Goal: Task Accomplishment & Management: Complete application form

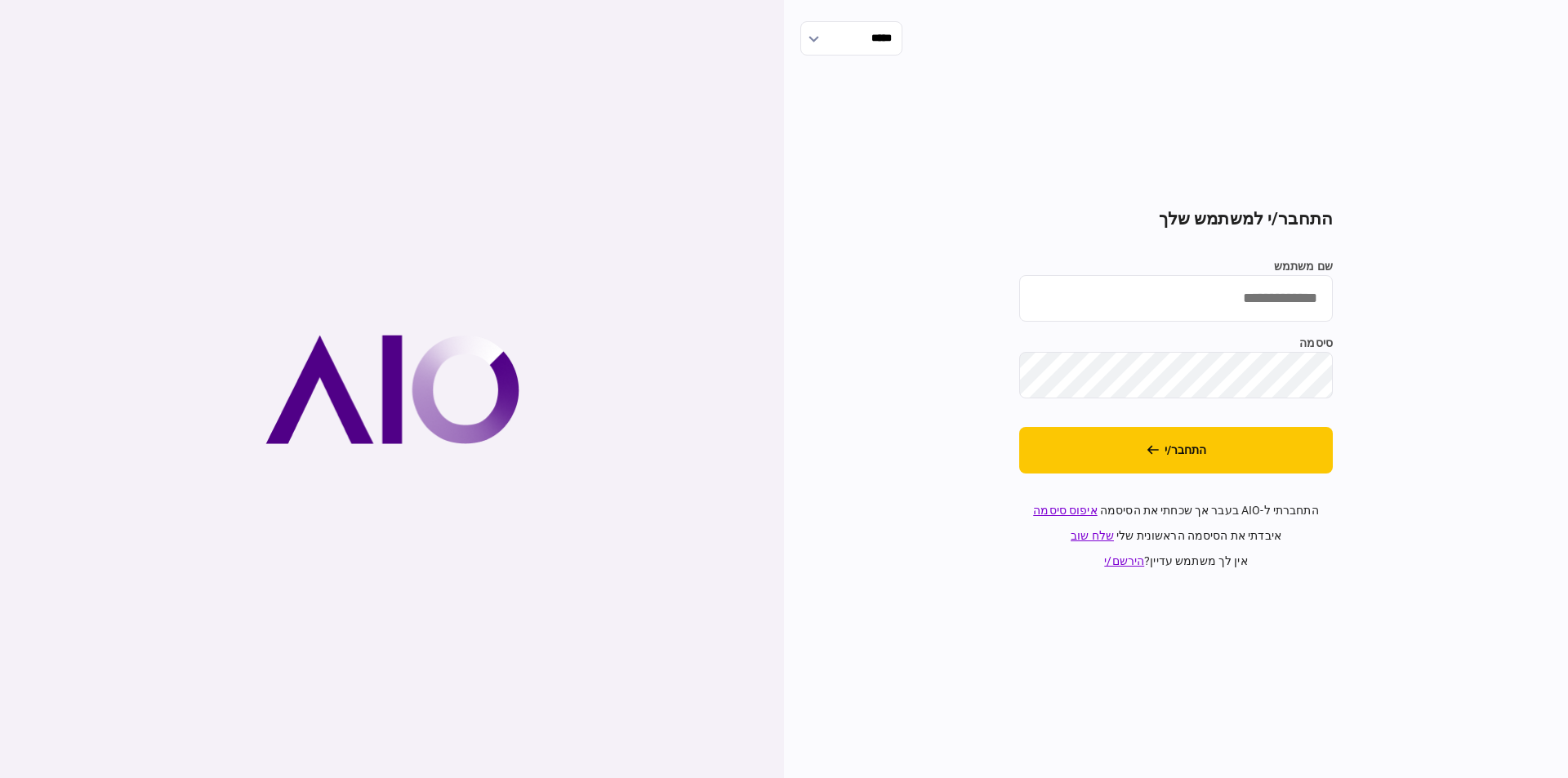
click at [1231, 286] on input "שם משתמש" at bounding box center [1176, 298] width 314 height 46
type input "**********"
click at [1019, 427] on button "התחבר/י" at bounding box center [1176, 450] width 314 height 46
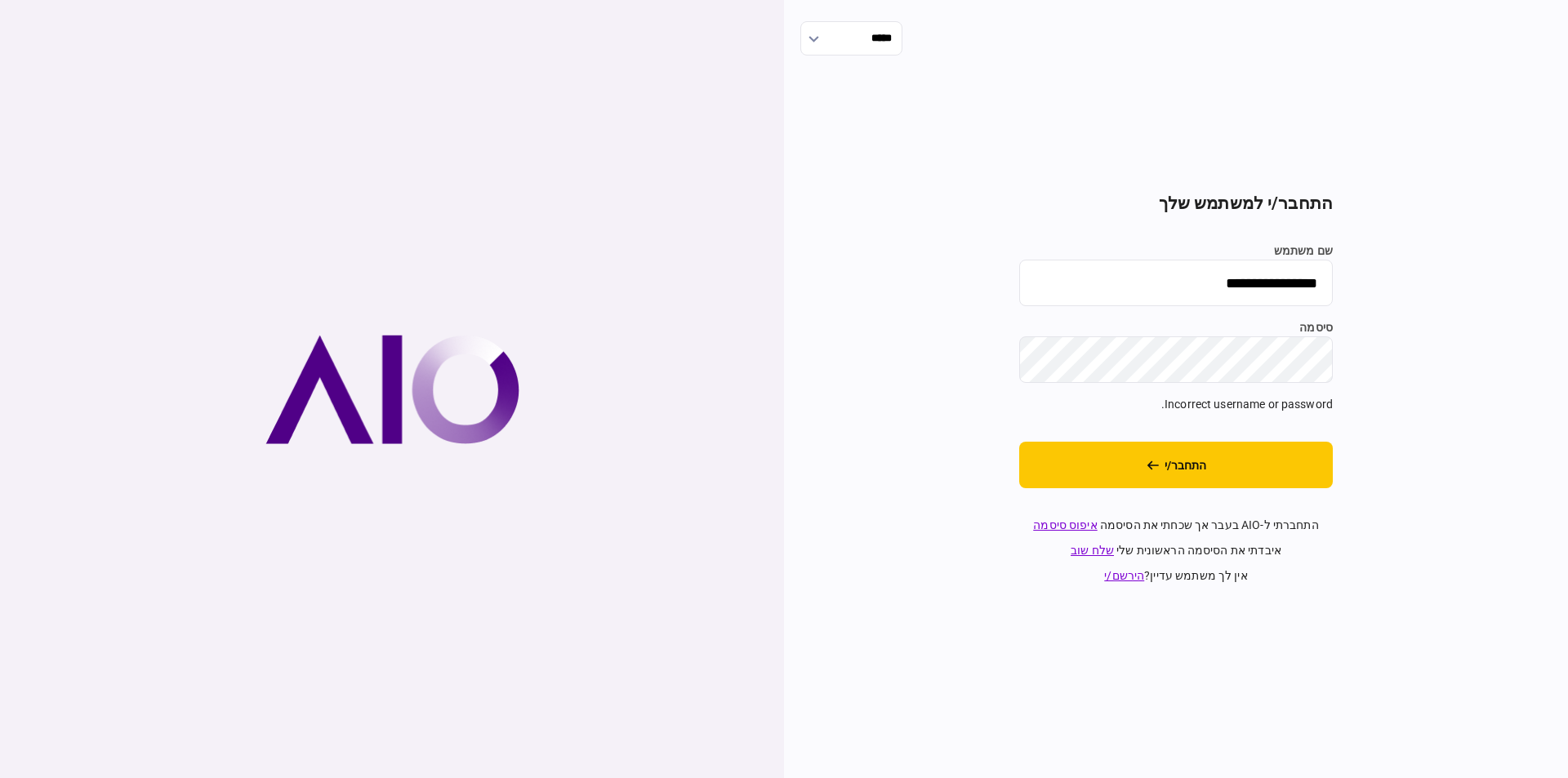
drag, startPoint x: 1185, startPoint y: 286, endPoint x: 1567, endPoint y: 223, distance: 387.2
click at [1567, 226] on div "**********" at bounding box center [1176, 389] width 784 height 778
click at [1278, 291] on input "שם משתמש" at bounding box center [1176, 283] width 314 height 46
type input "*********"
click at [1236, 478] on button "התחבר/י" at bounding box center [1176, 465] width 314 height 46
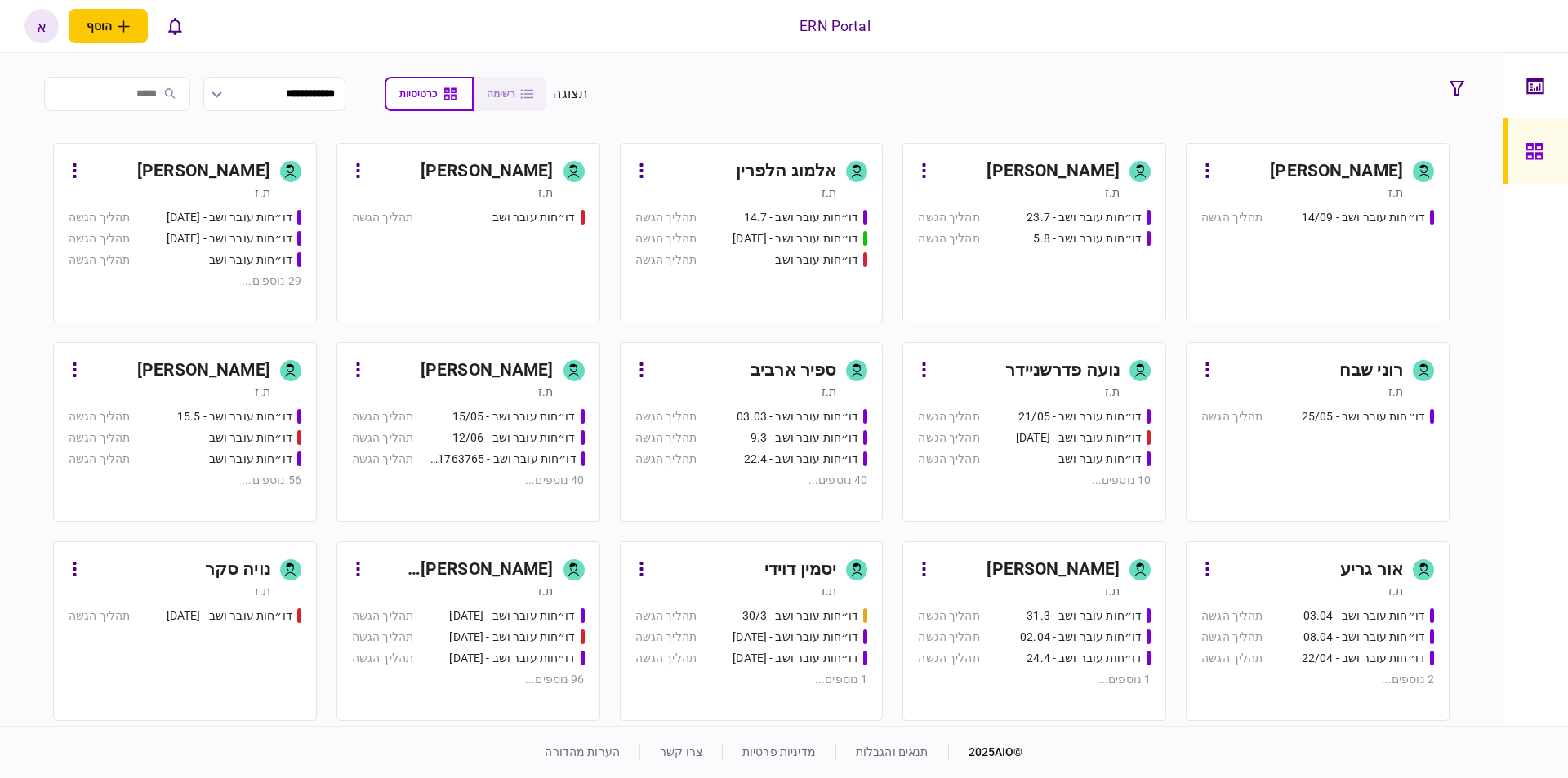
click at [476, 562] on div "[PERSON_NAME] [PERSON_NAME]" at bounding box center [462, 570] width 183 height 26
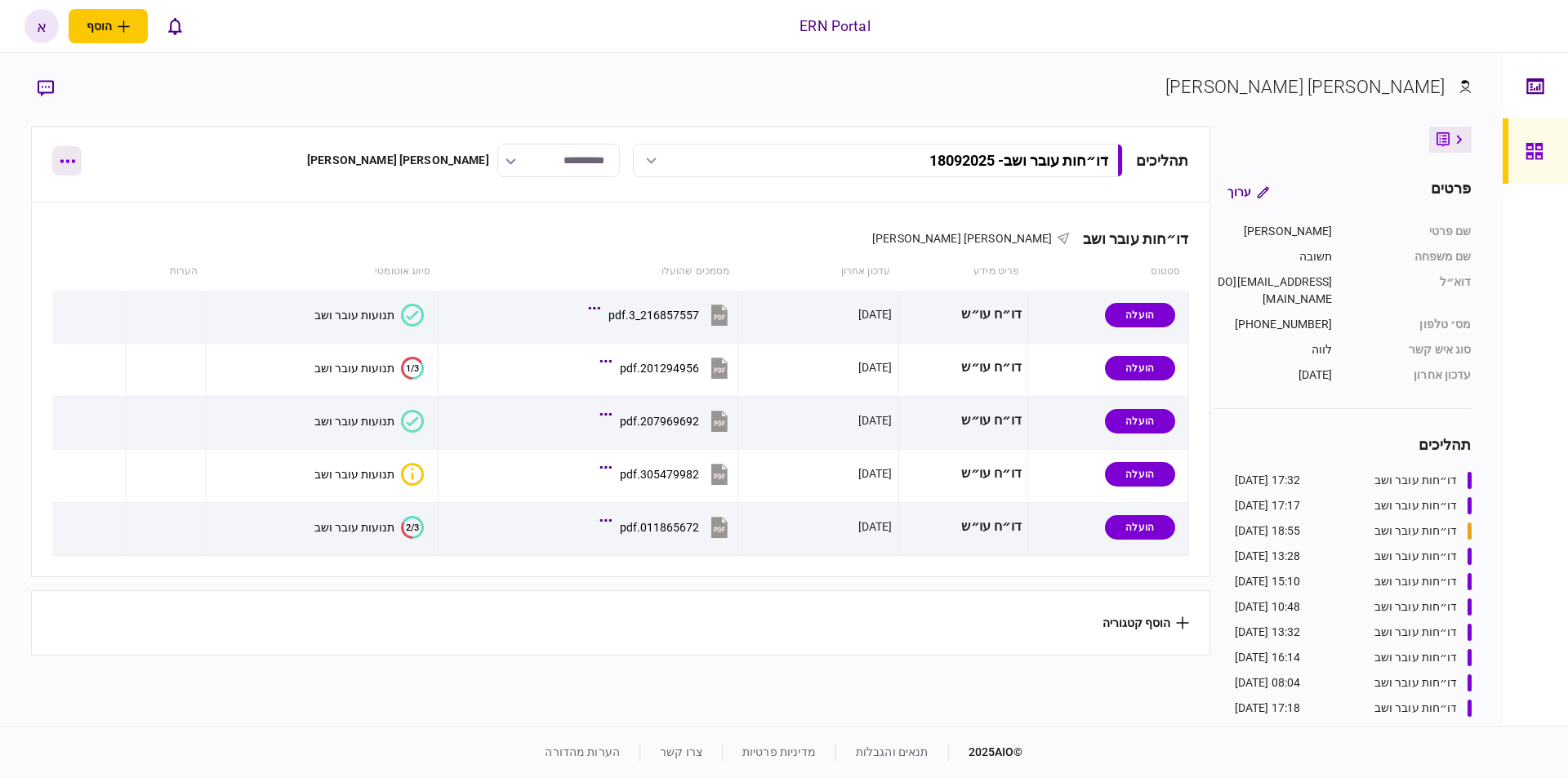
click at [58, 166] on button "button" at bounding box center [66, 160] width 29 height 29
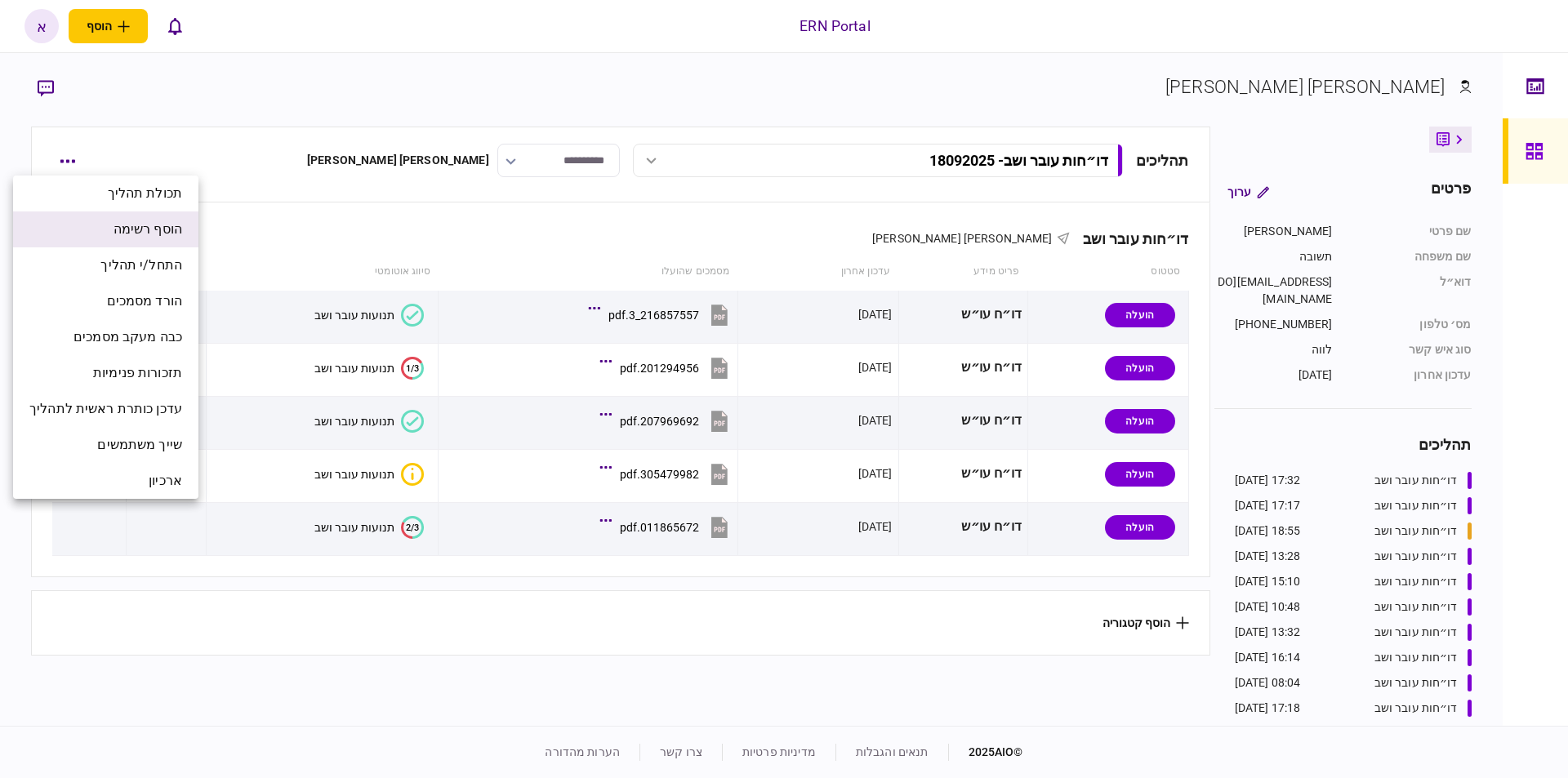
click at [147, 237] on span "הוסף רשימה" at bounding box center [148, 230] width 69 height 20
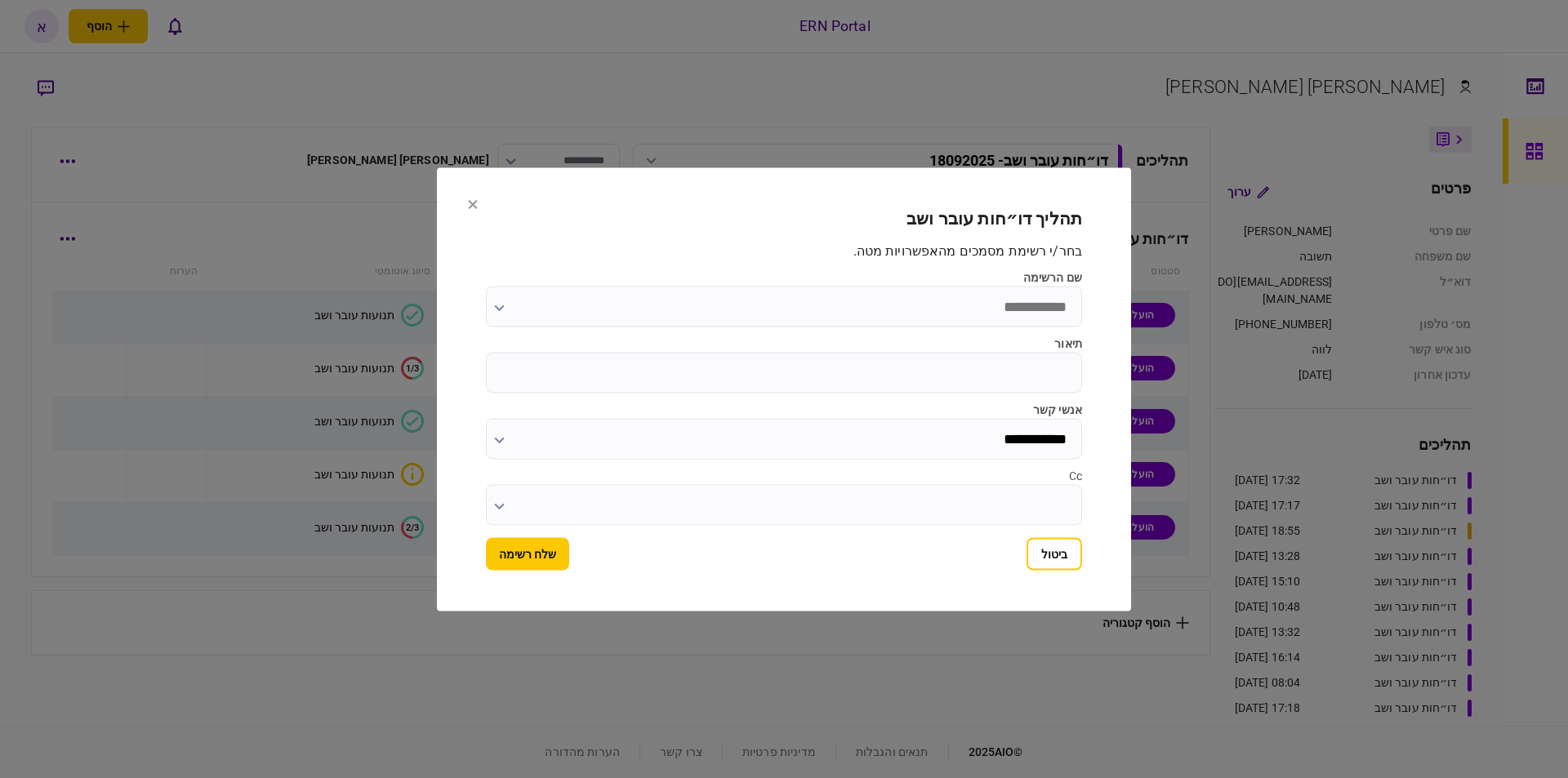
click at [1048, 563] on button "ביטול" at bounding box center [1054, 553] width 56 height 32
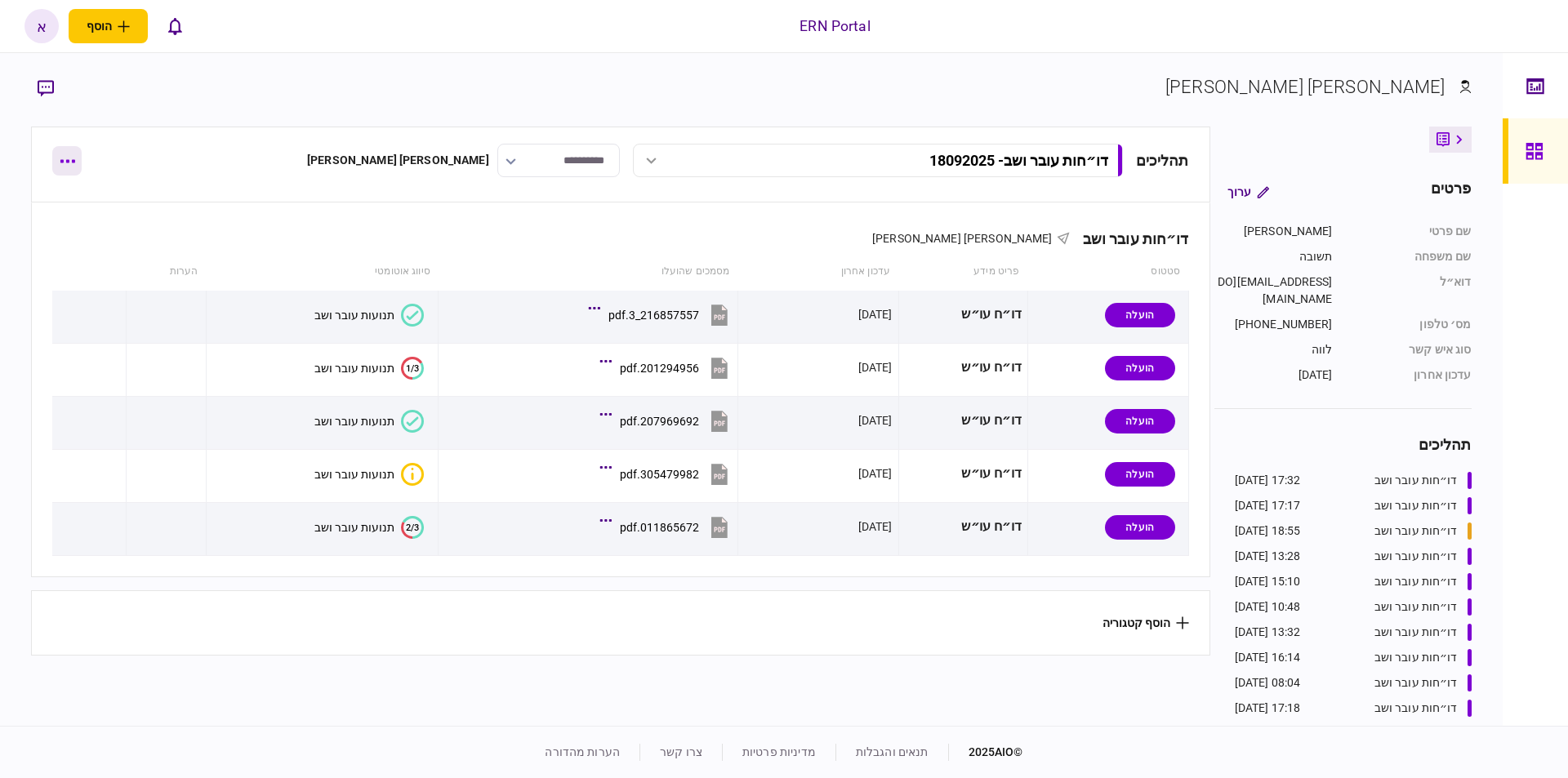
click at [61, 160] on icon "button" at bounding box center [67, 161] width 16 height 4
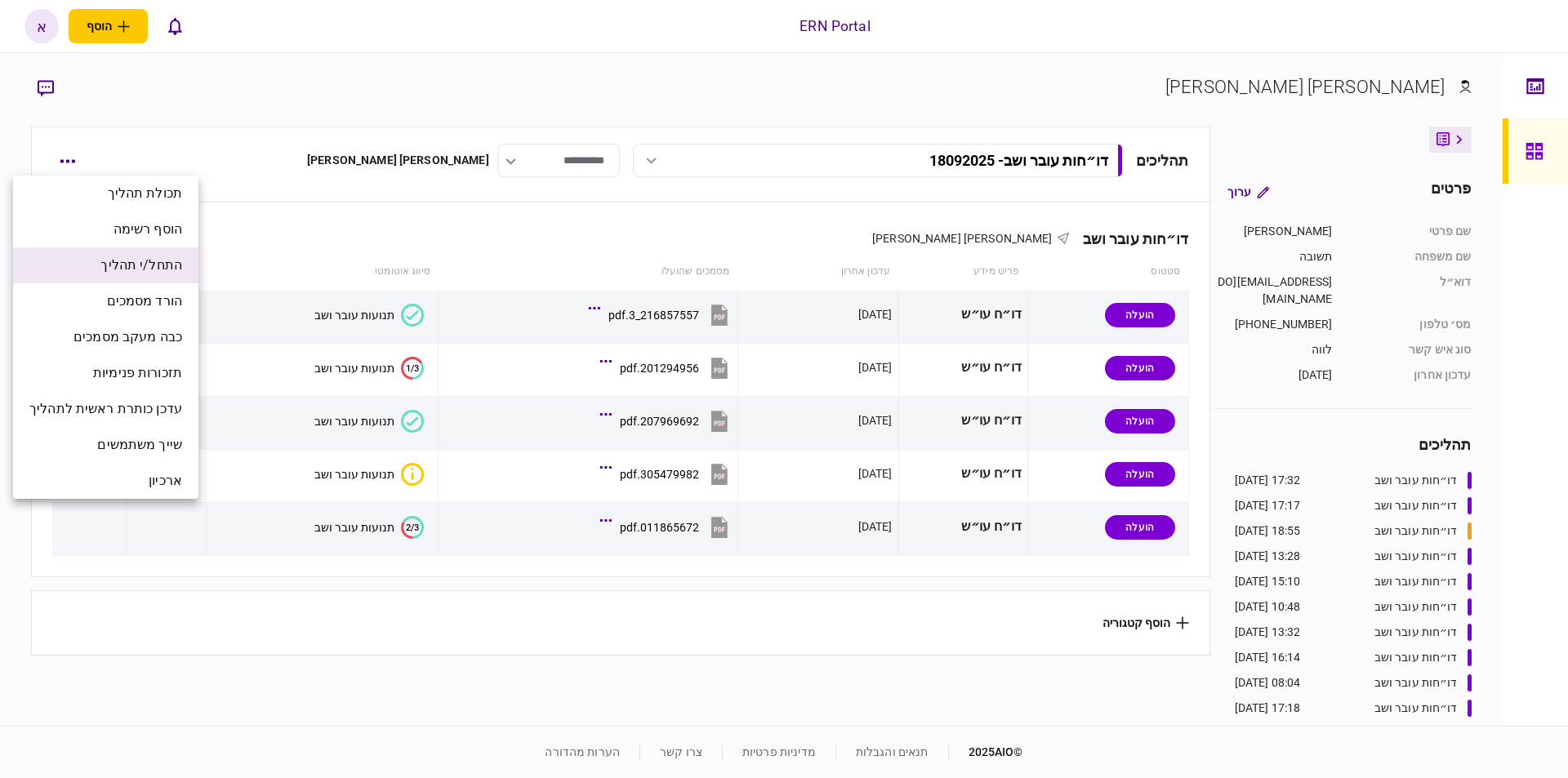
click at [166, 269] on span "התחל/י תהליך" at bounding box center [141, 266] width 81 height 20
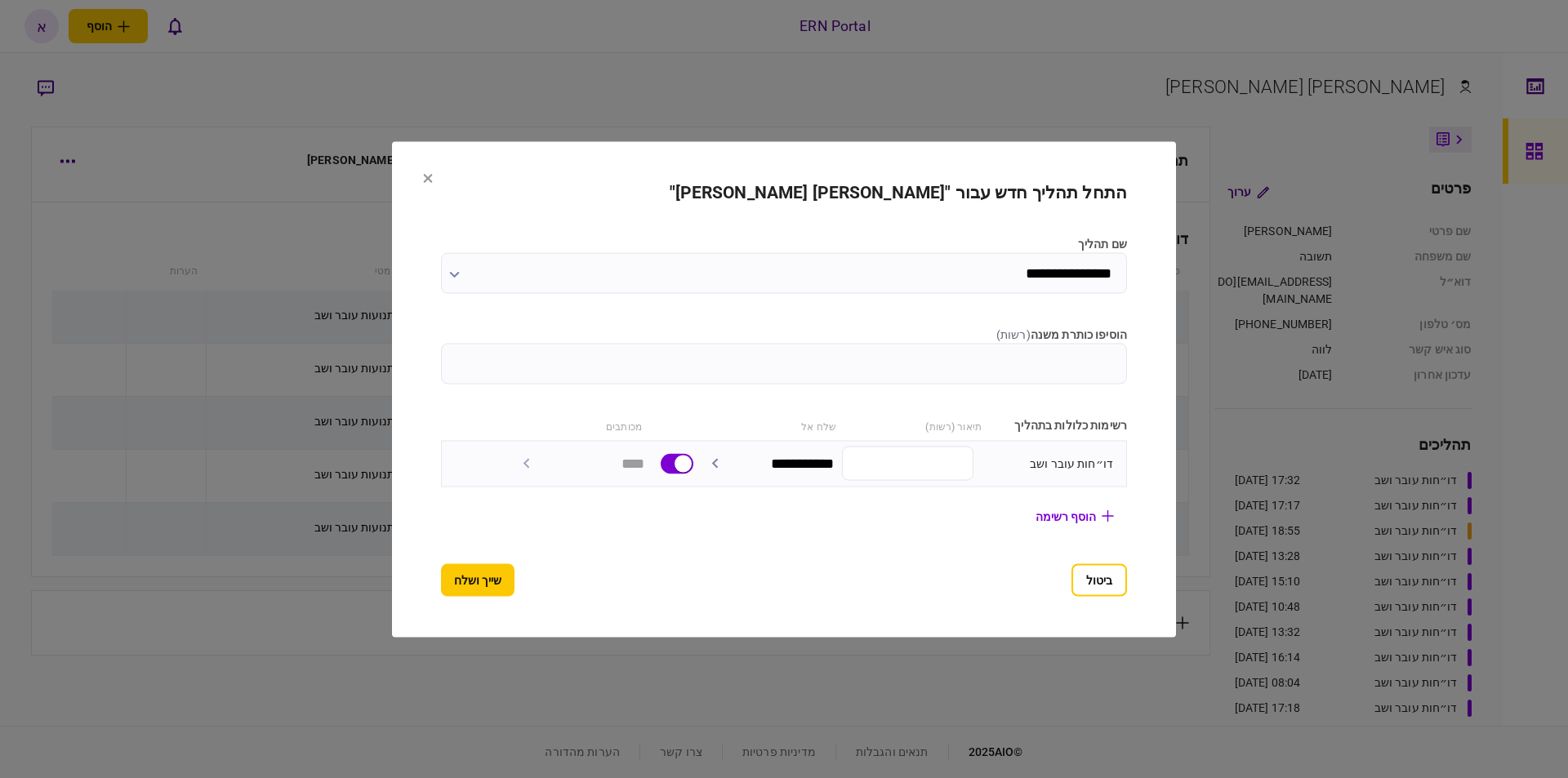
click at [978, 363] on input "הוסיפו כותרת משנה ( רשות )" at bounding box center [784, 363] width 686 height 41
type input "********"
click at [460, 589] on button "שייך ושלח" at bounding box center [478, 579] width 73 height 32
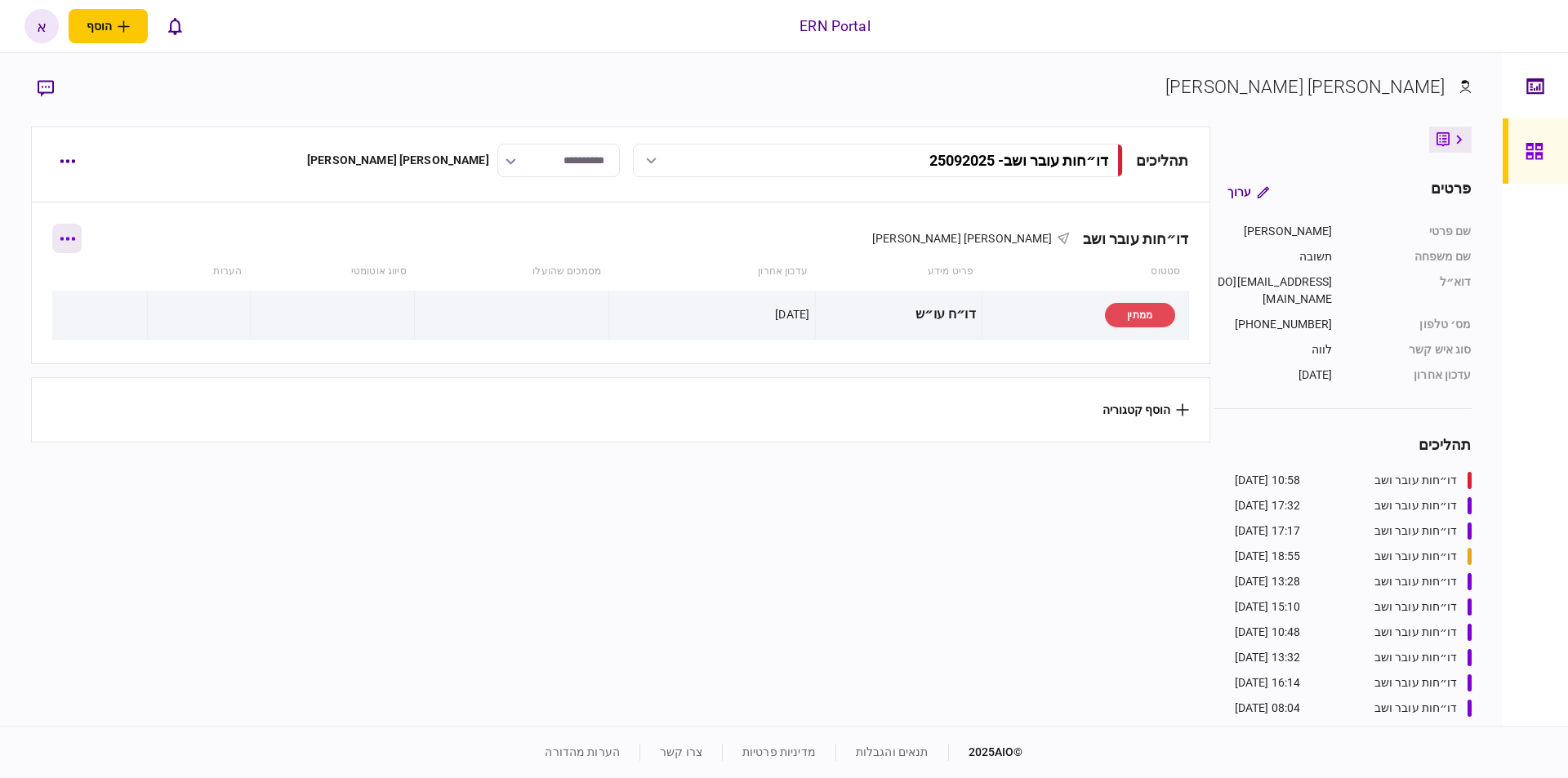
click at [81, 233] on button "button" at bounding box center [66, 237] width 29 height 29
click at [126, 304] on span "הוסף מסמך" at bounding box center [96, 307] width 66 height 20
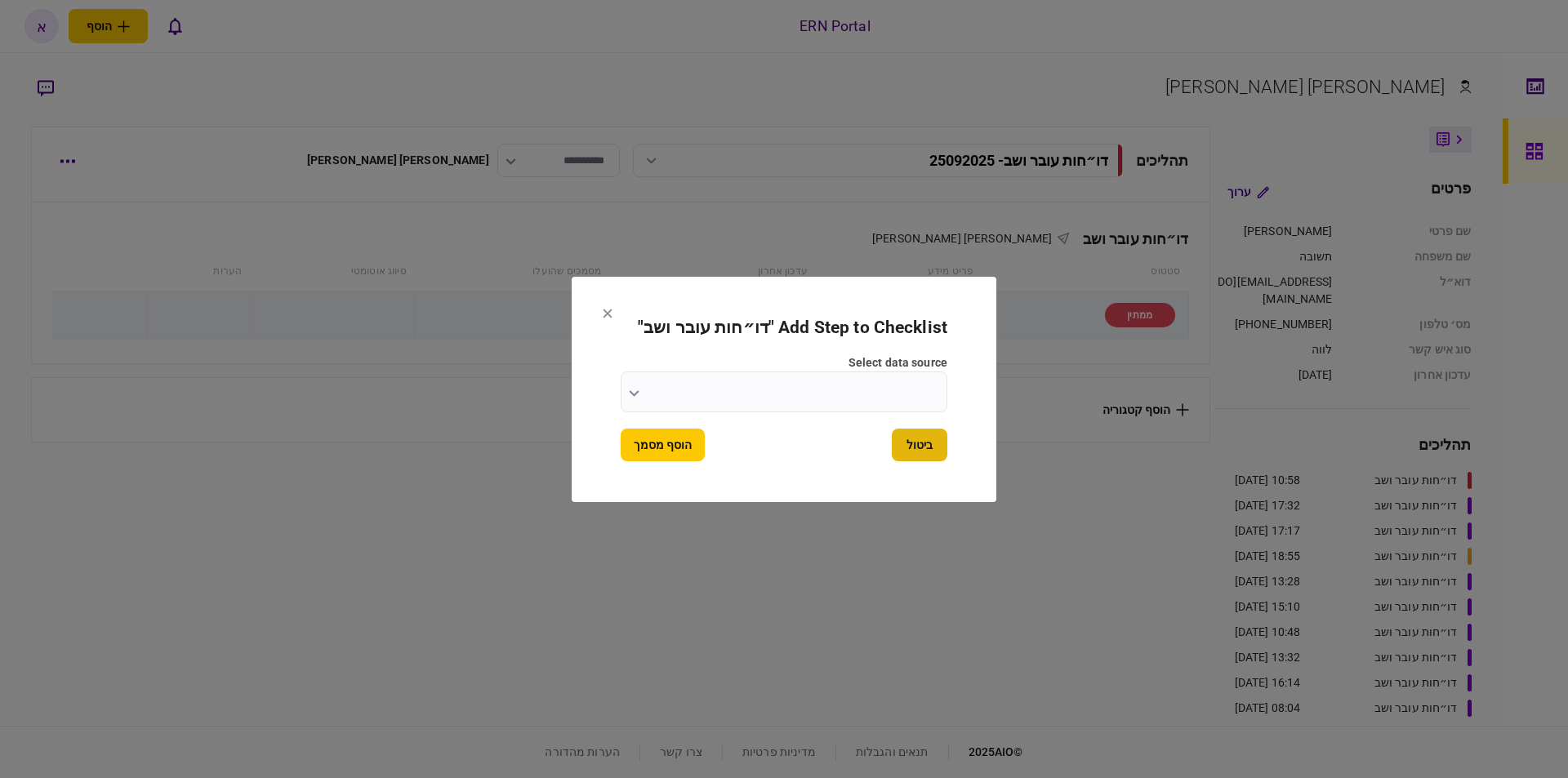
click at [940, 439] on button "ביטול" at bounding box center [919, 444] width 56 height 32
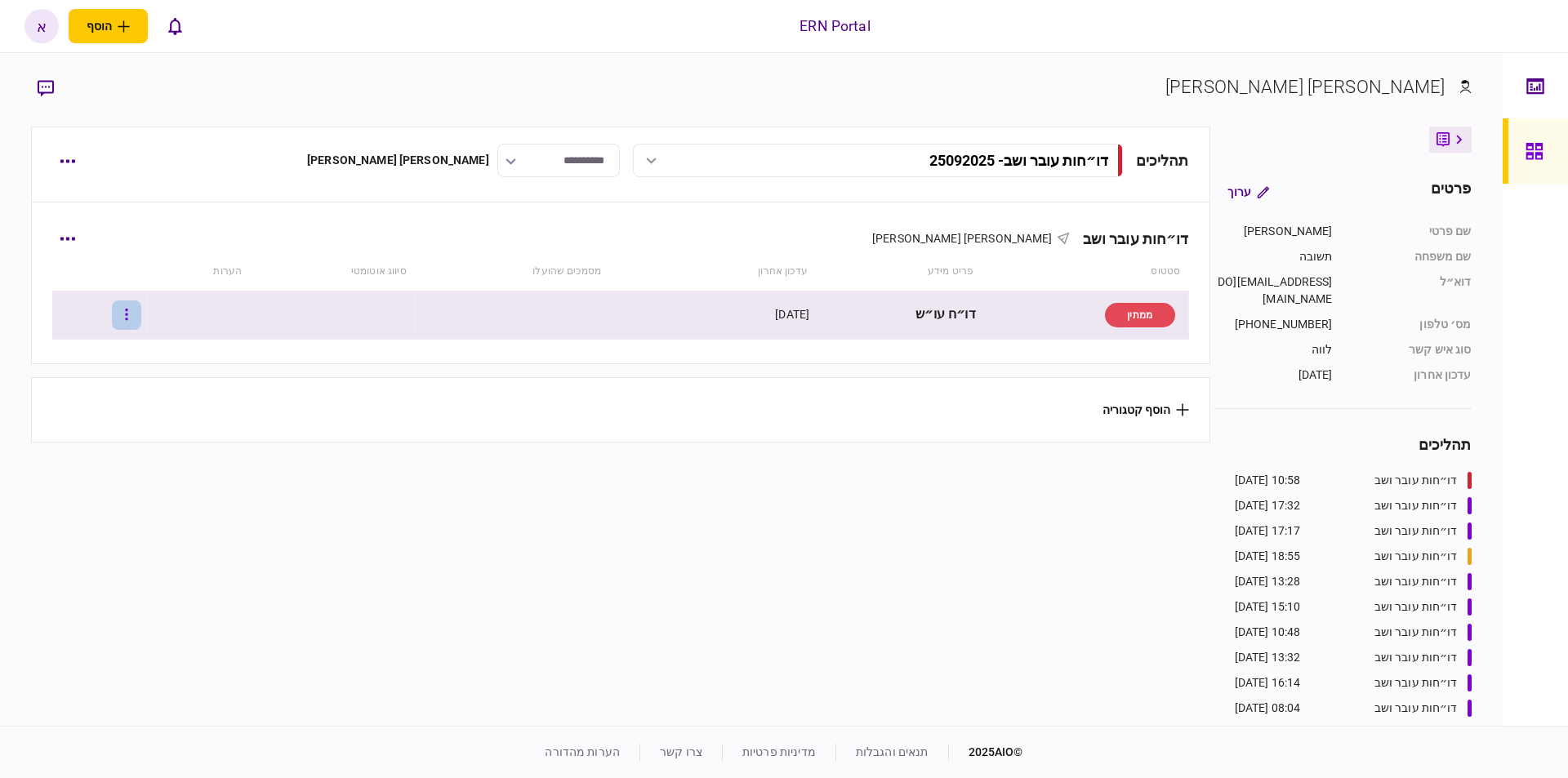
click at [141, 316] on button "button" at bounding box center [126, 315] width 29 height 29
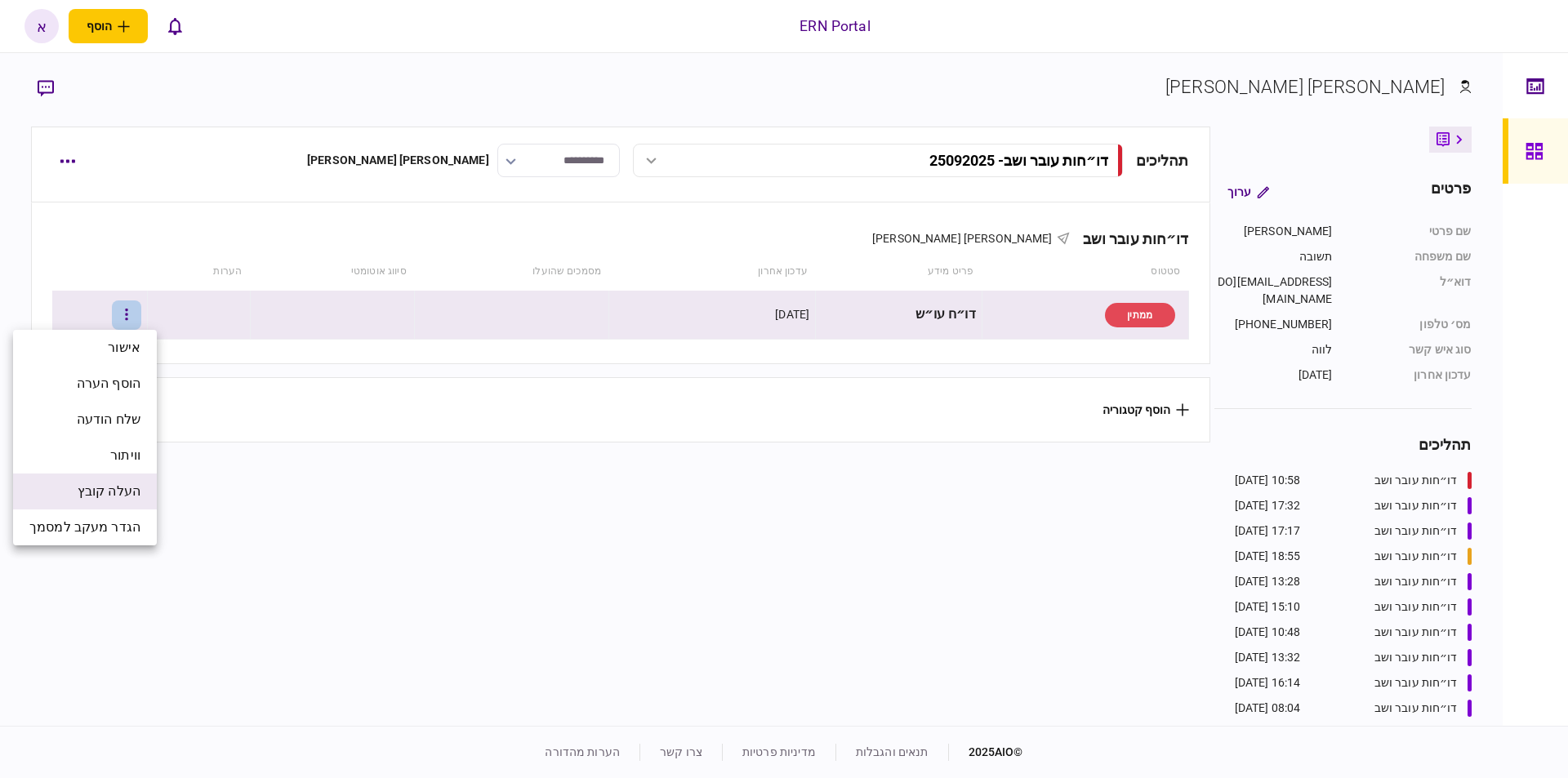
click at [134, 491] on span "העלה קובץ" at bounding box center [109, 492] width 63 height 20
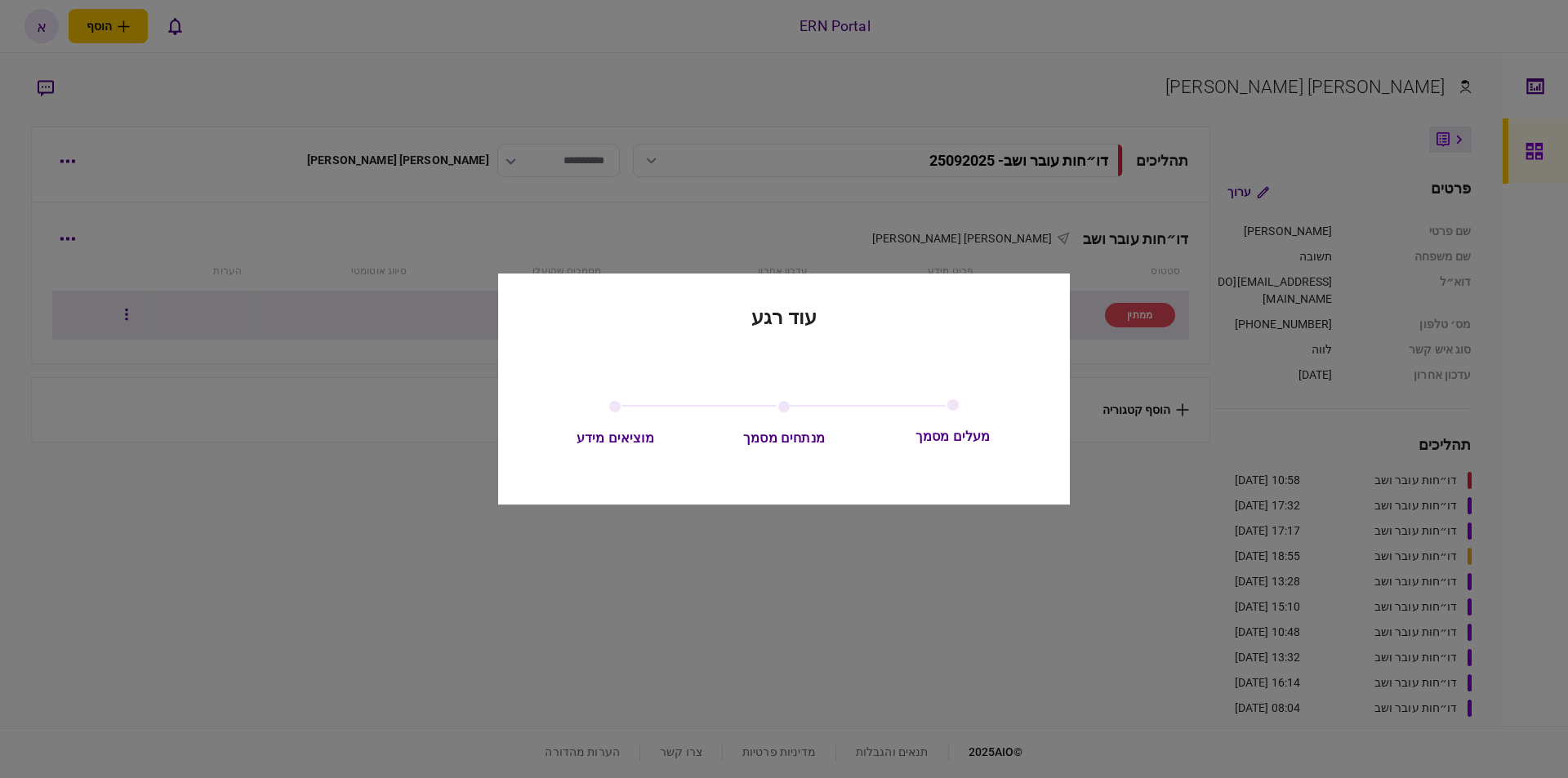
click at [546, 319] on div "עוד רגע מעלים מסמך מנתחים מסמך מוציאים מידע" at bounding box center [784, 389] width 571 height 232
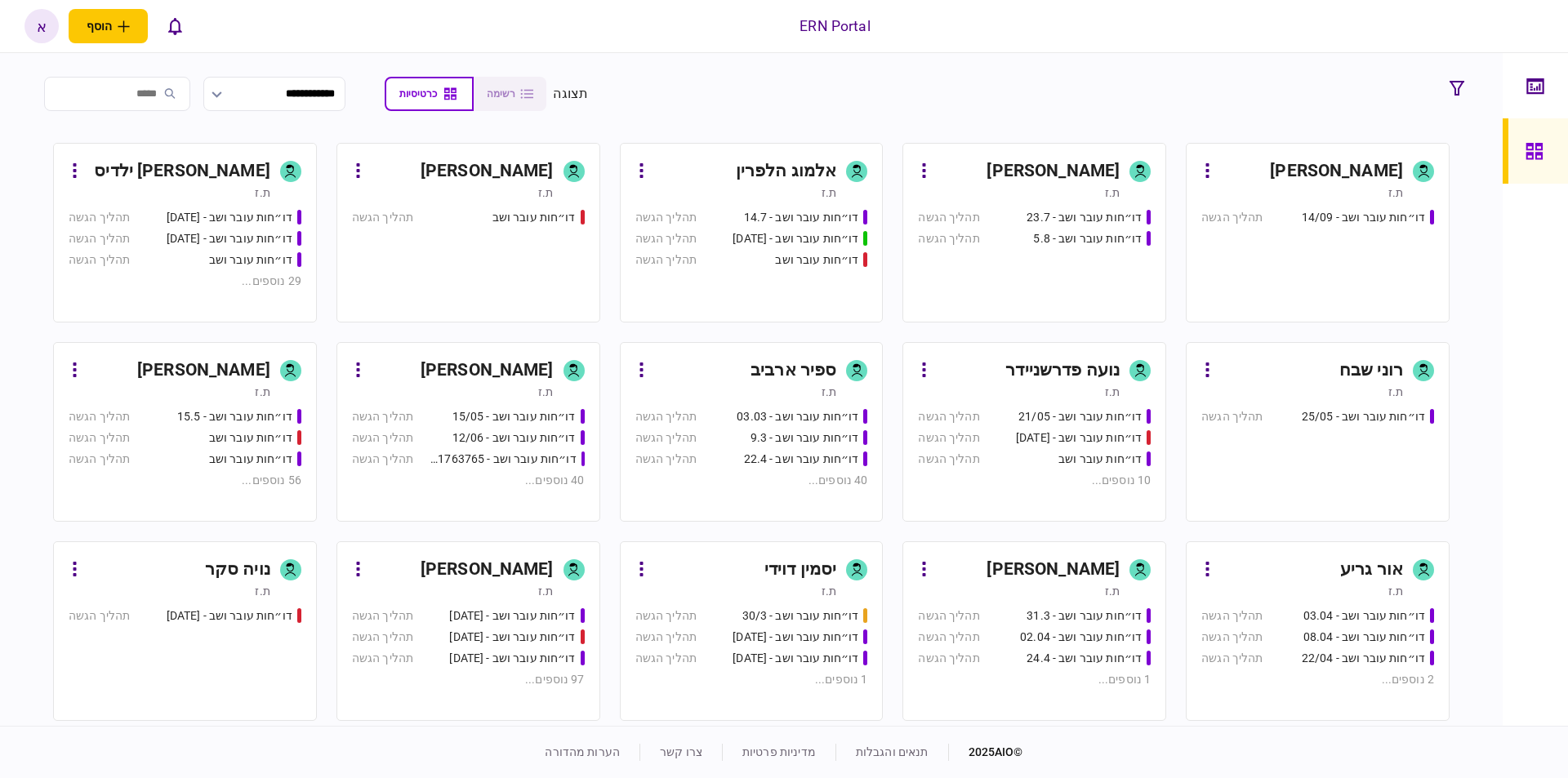
click at [499, 560] on div "[PERSON_NAME]" at bounding box center [487, 570] width 133 height 26
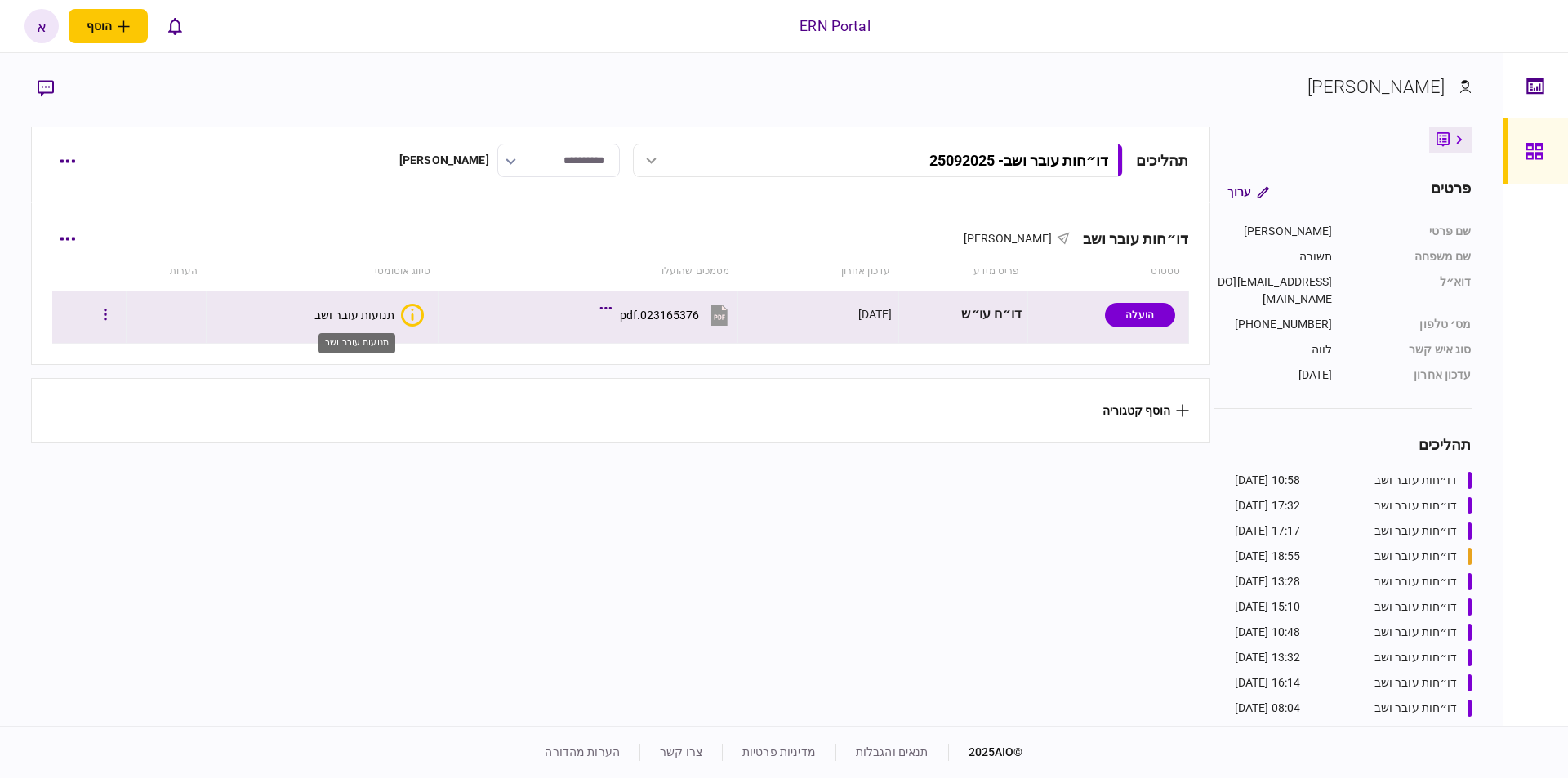
click at [346, 313] on div "תנועות עובר ושב" at bounding box center [355, 316] width 80 height 13
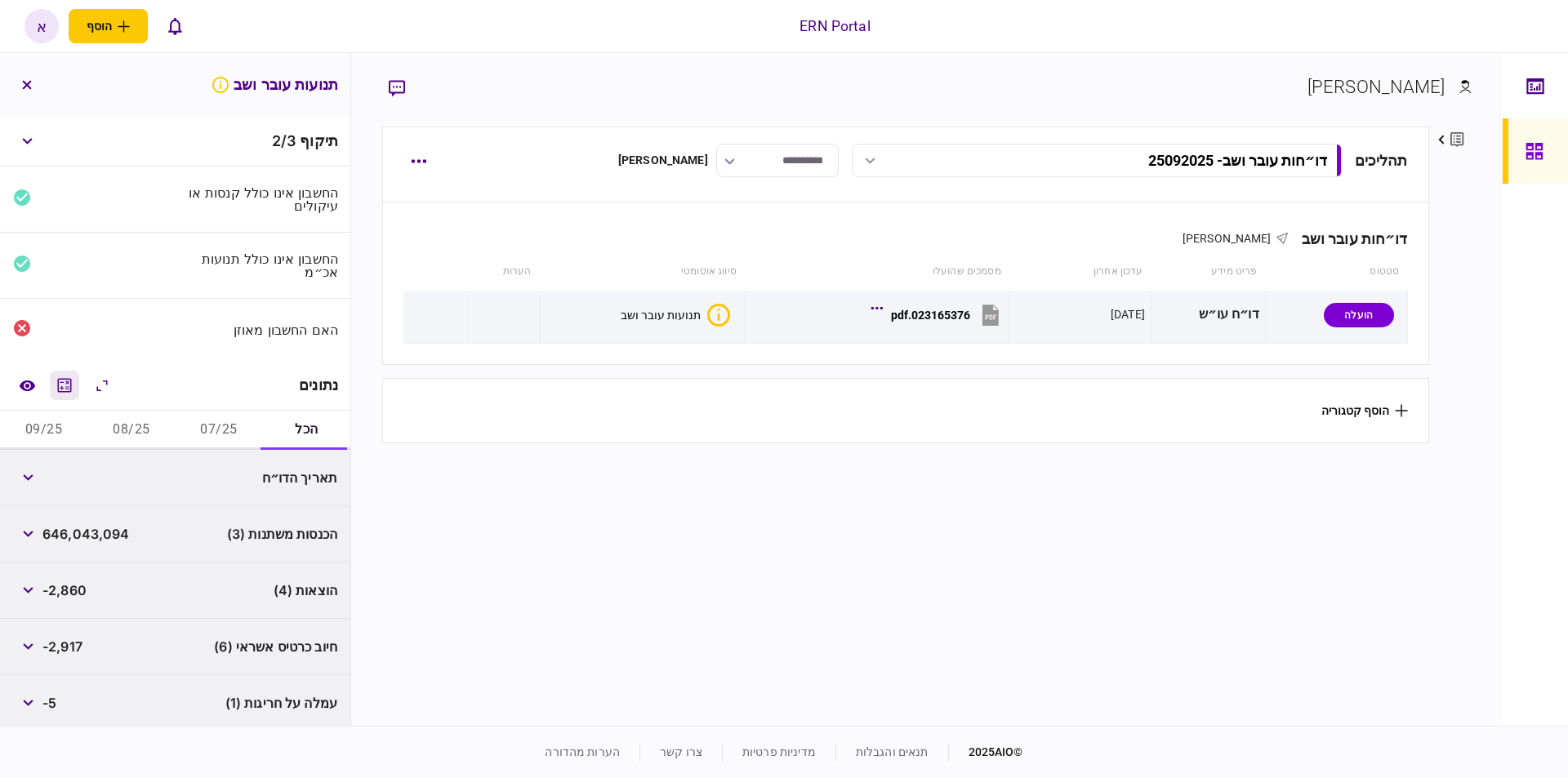
click at [73, 385] on icon "מחשבון" at bounding box center [65, 385] width 20 height 20
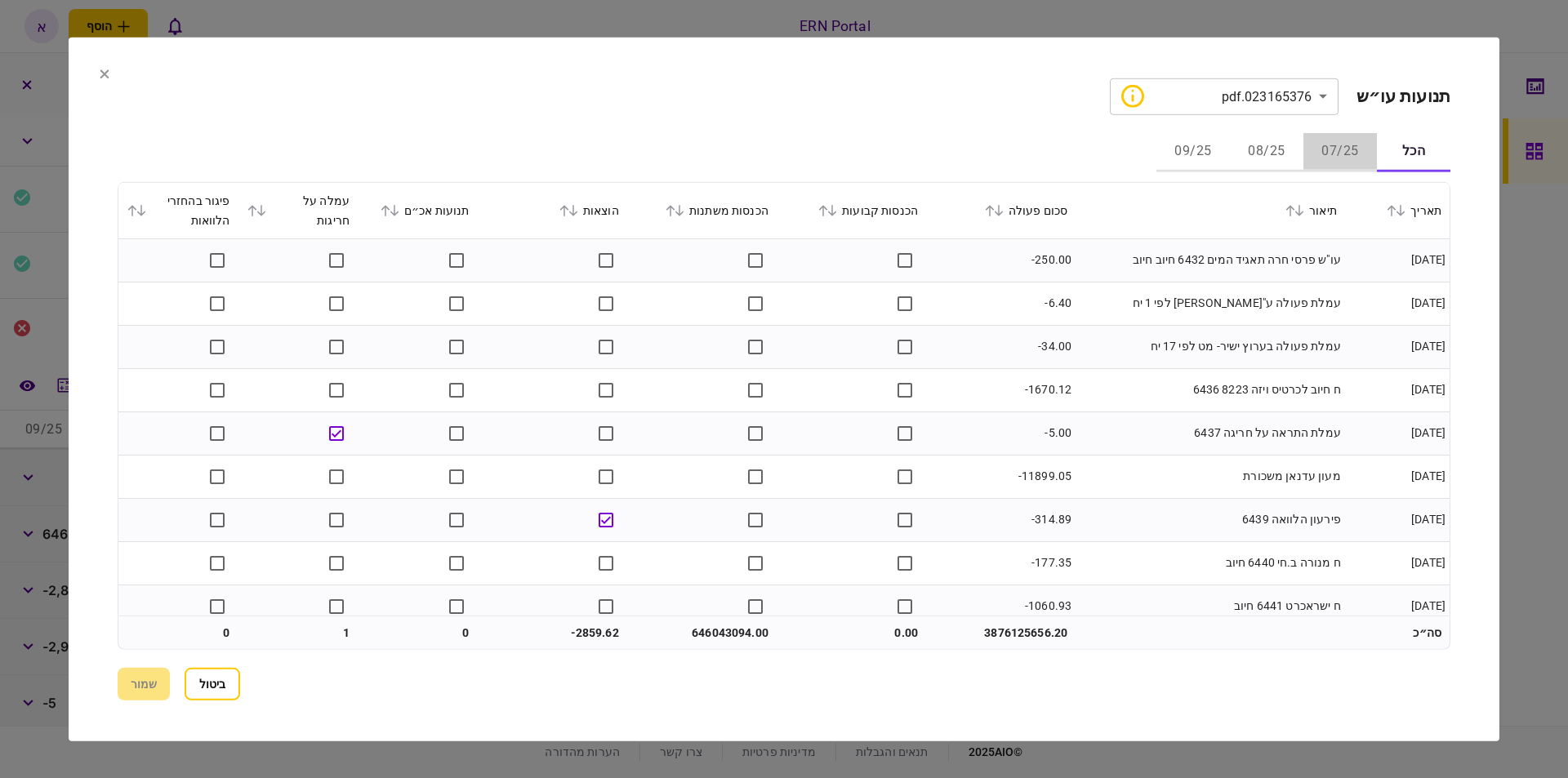
click at [1349, 146] on button "07/25" at bounding box center [1340, 151] width 73 height 39
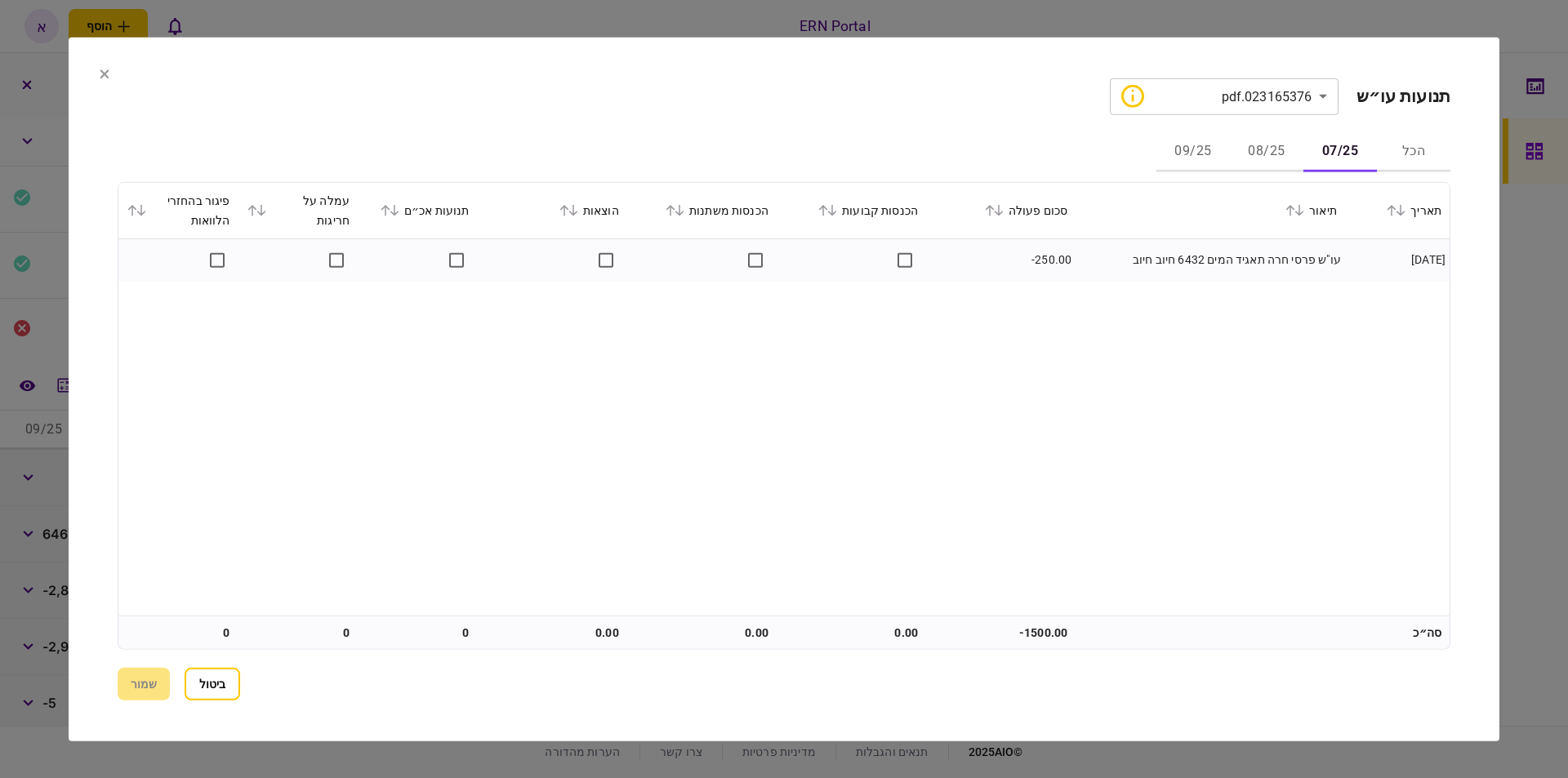
click at [1269, 151] on button "08/25" at bounding box center [1267, 151] width 73 height 39
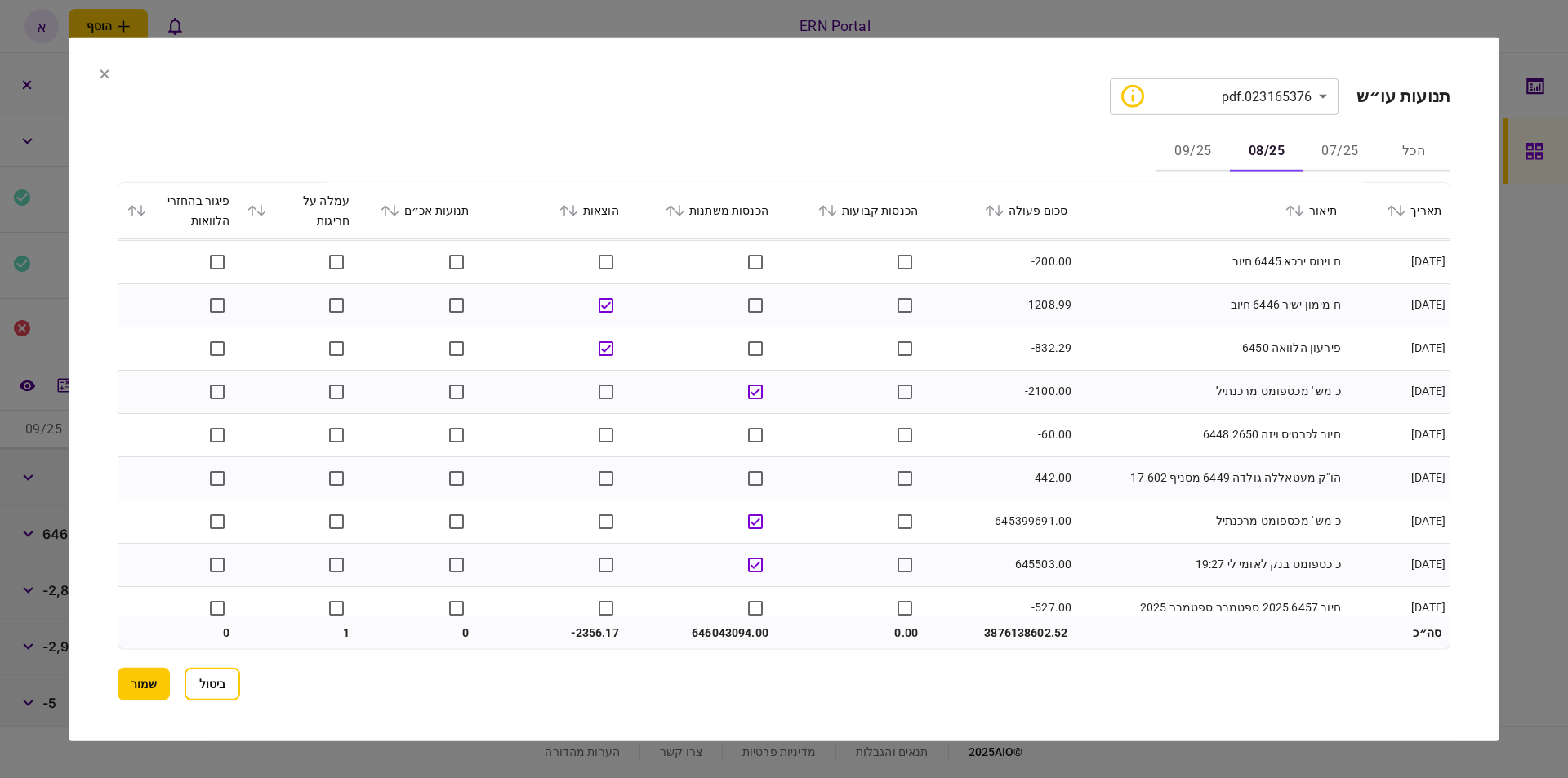
scroll to position [491, 0]
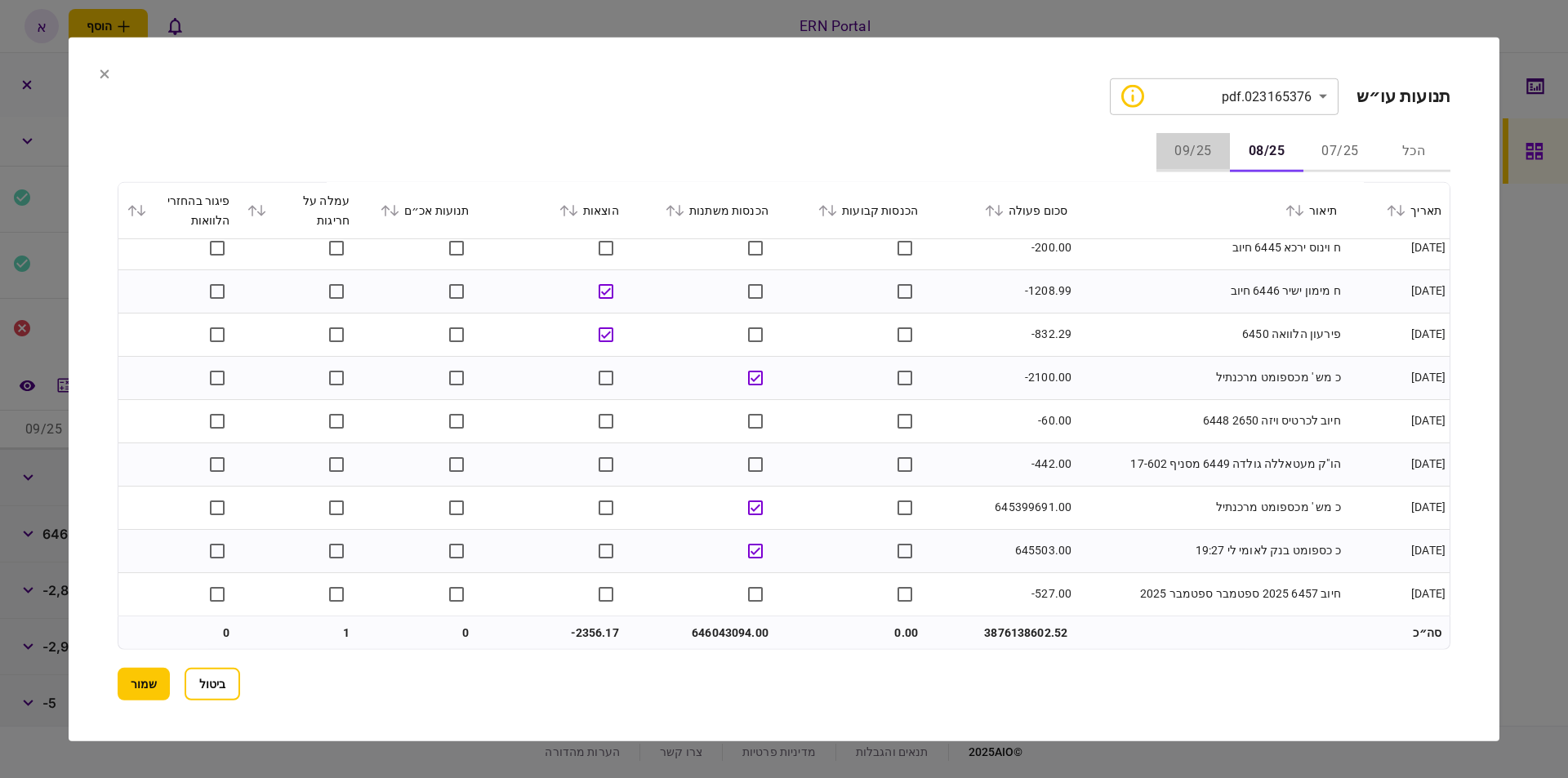
click at [1206, 149] on button "09/25" at bounding box center [1193, 151] width 73 height 39
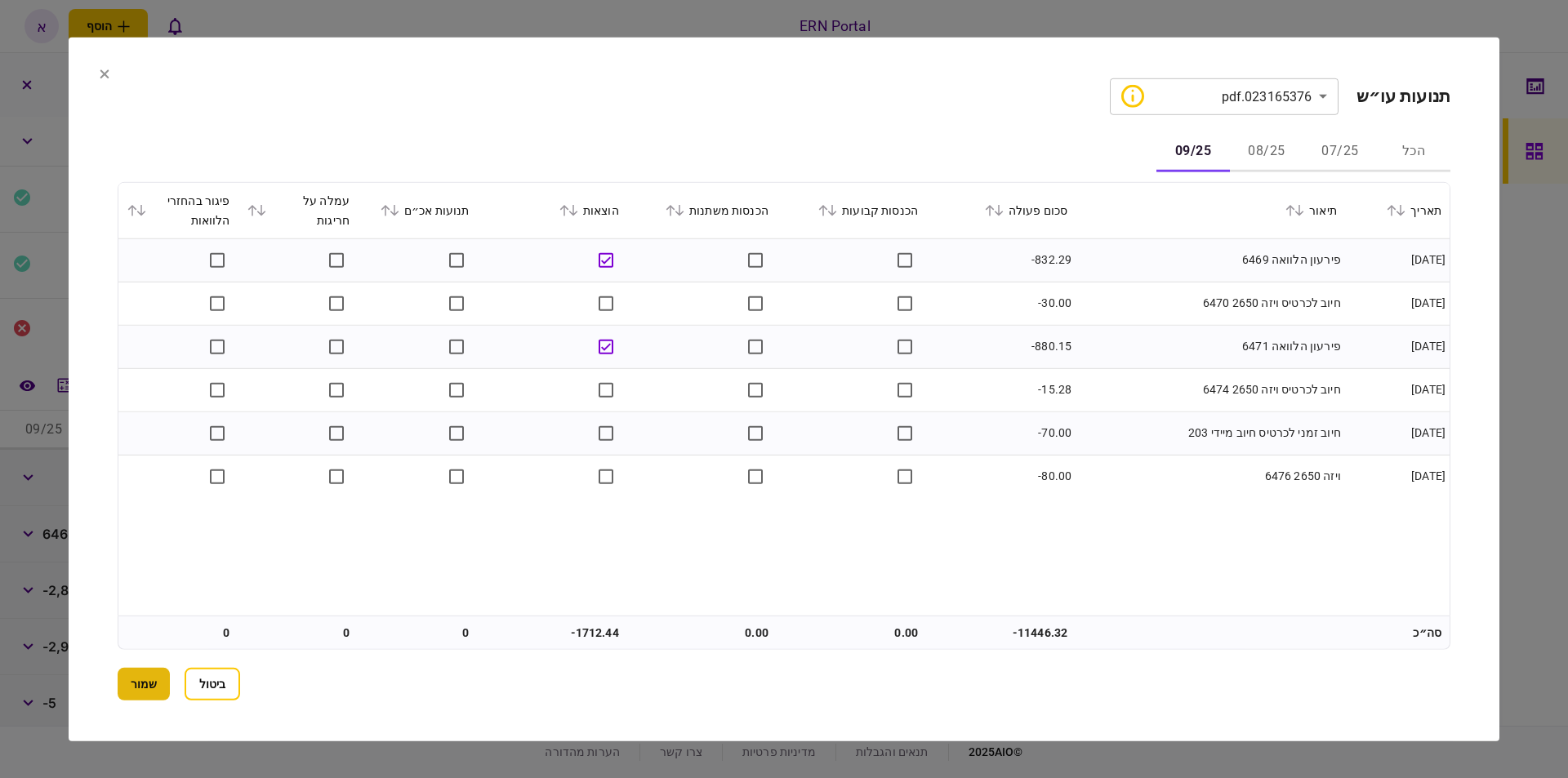
click at [153, 697] on button "שמור" at bounding box center [144, 683] width 52 height 32
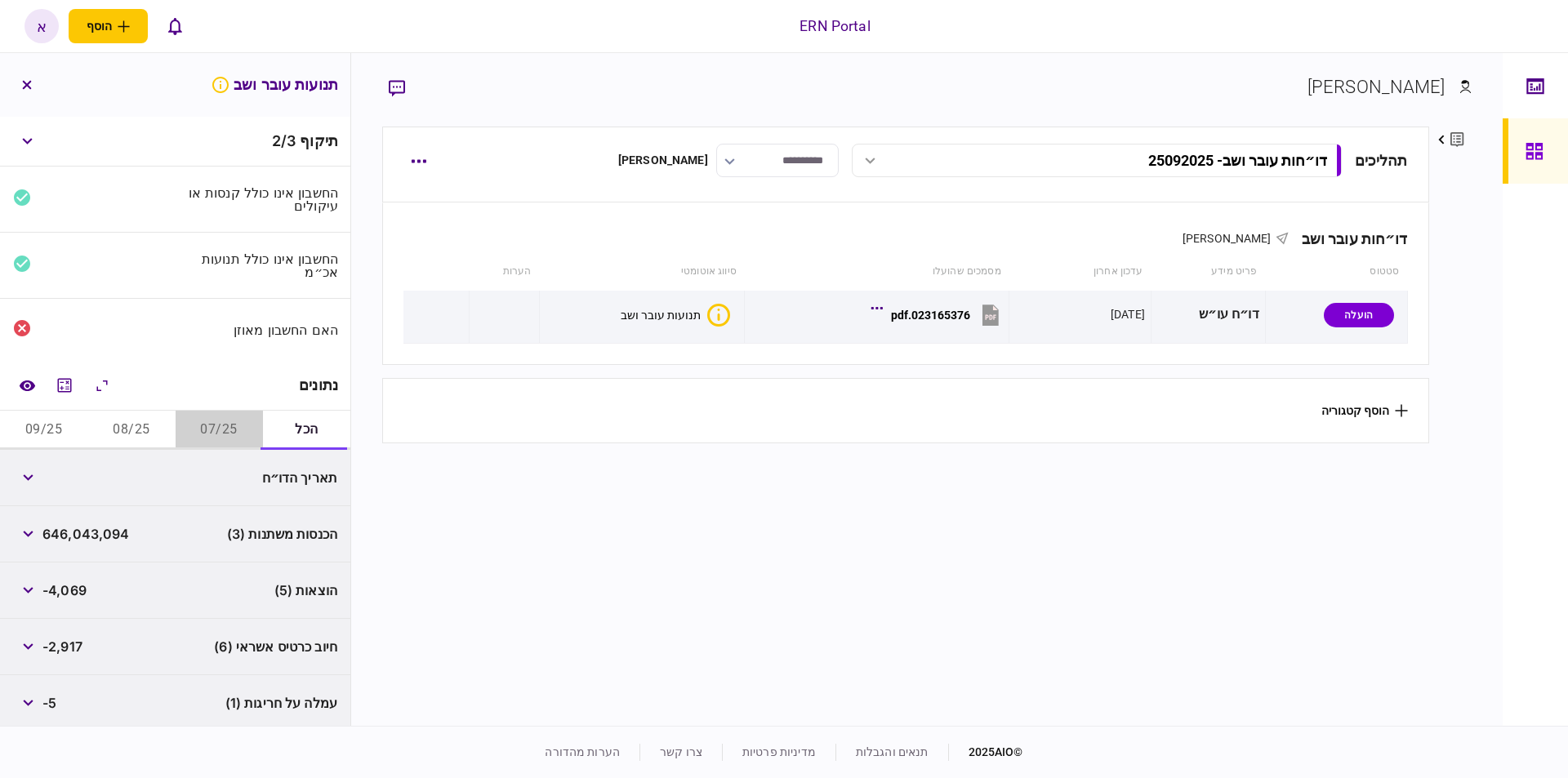
click at [225, 432] on button "07/25" at bounding box center [218, 430] width 87 height 39
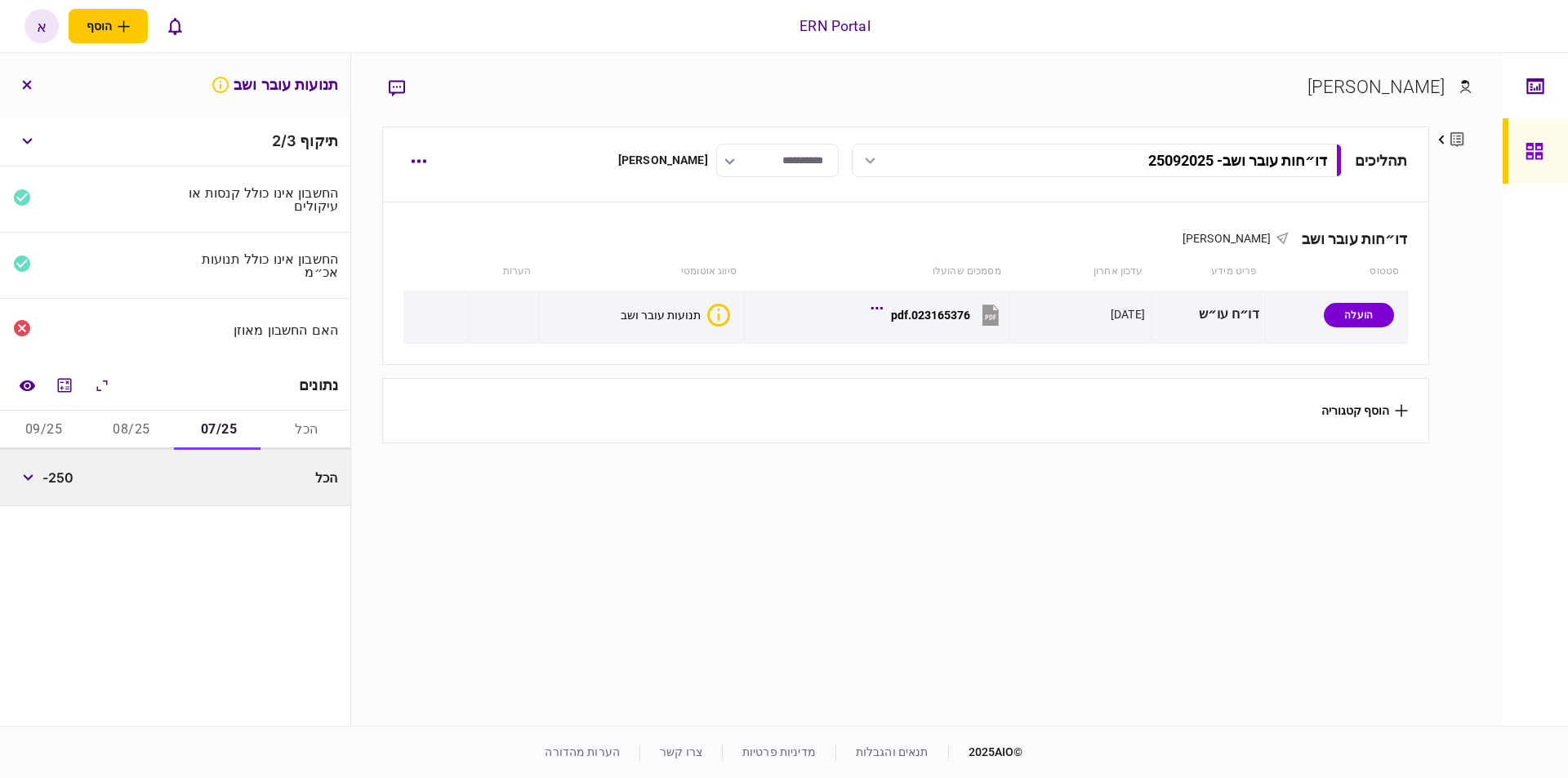
click at [294, 433] on button "הכל" at bounding box center [306, 430] width 87 height 39
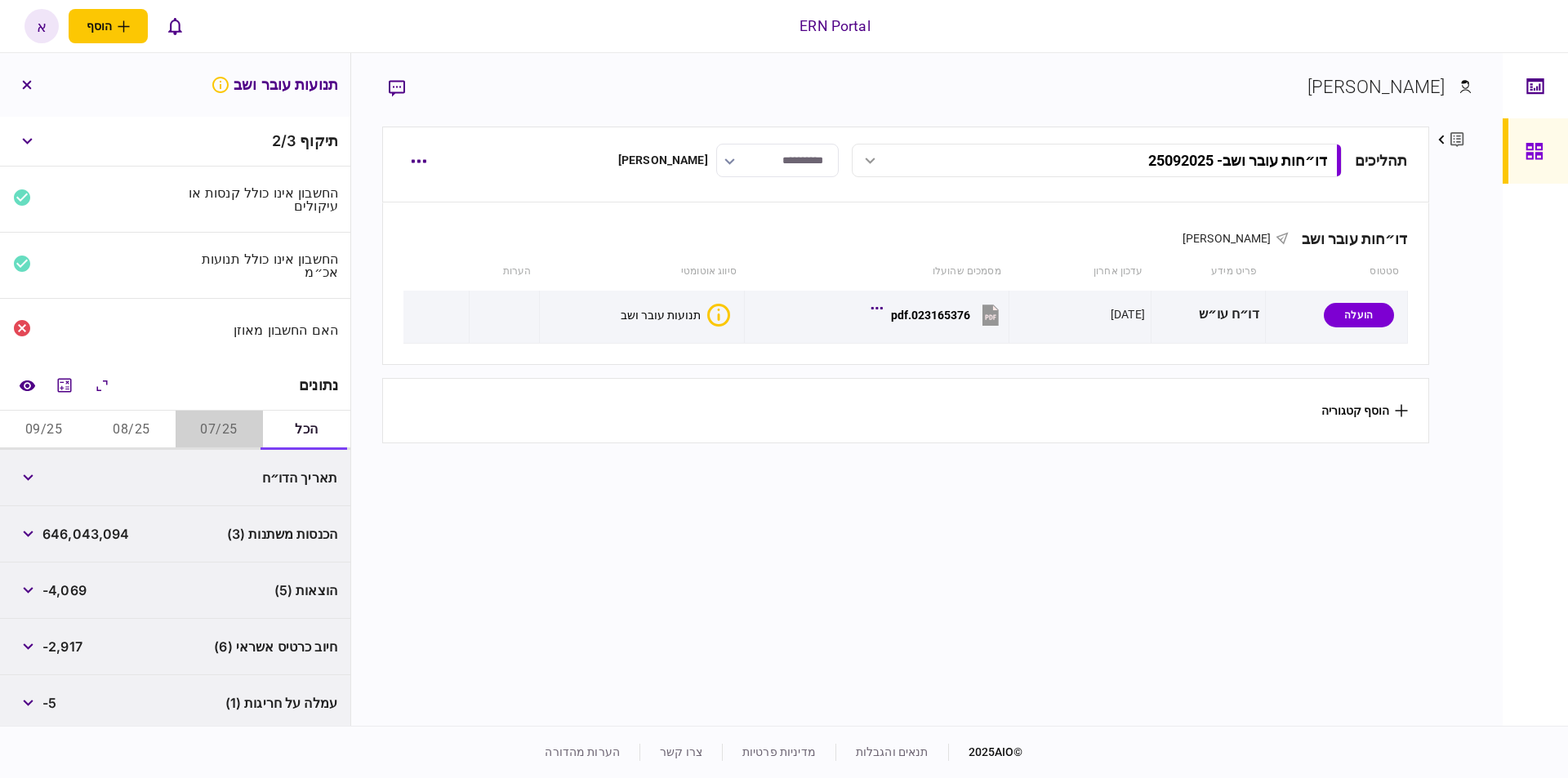
click at [215, 438] on button "07/25" at bounding box center [218, 430] width 87 height 39
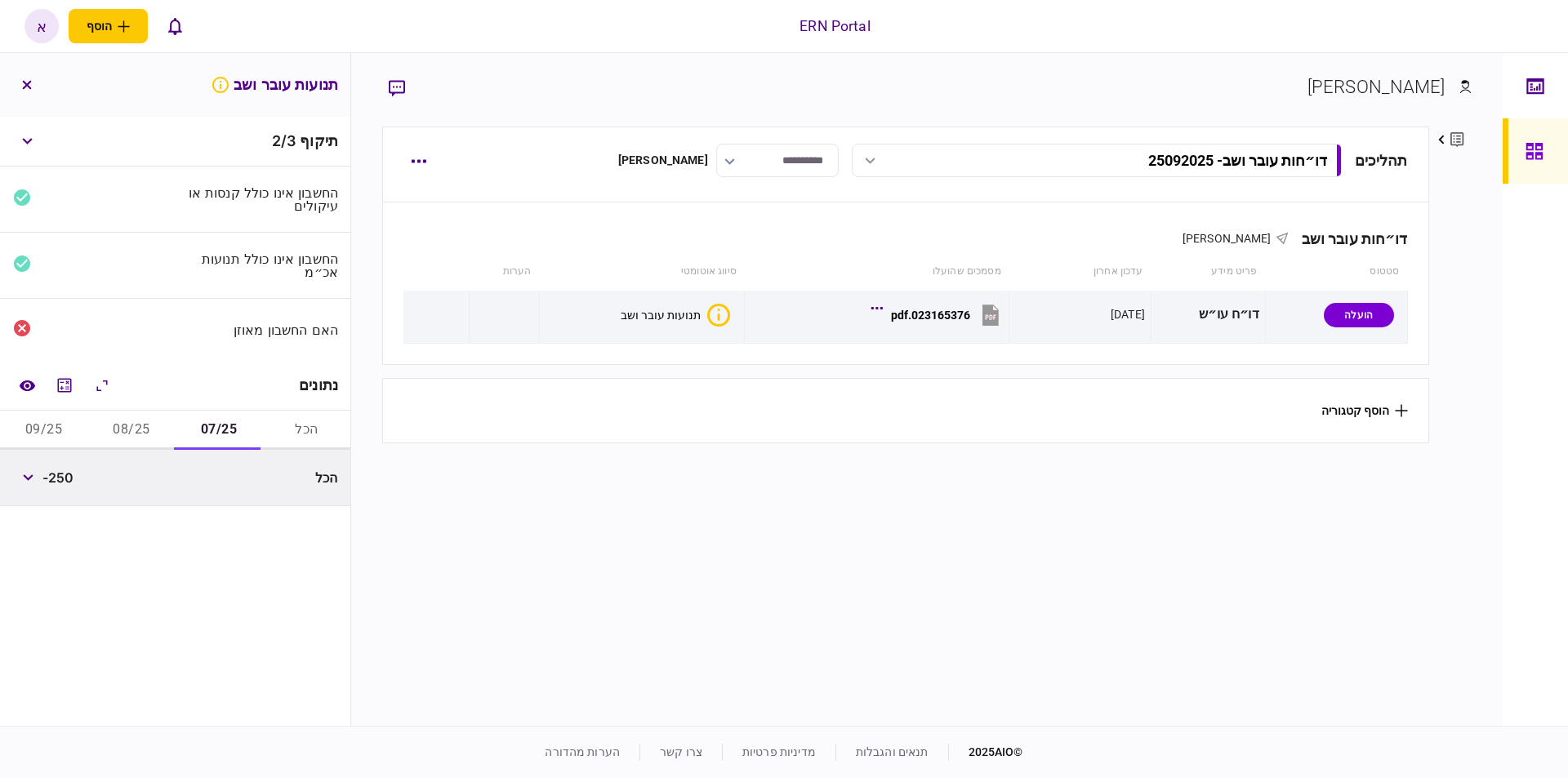
click at [126, 438] on button "08/25" at bounding box center [130, 430] width 87 height 39
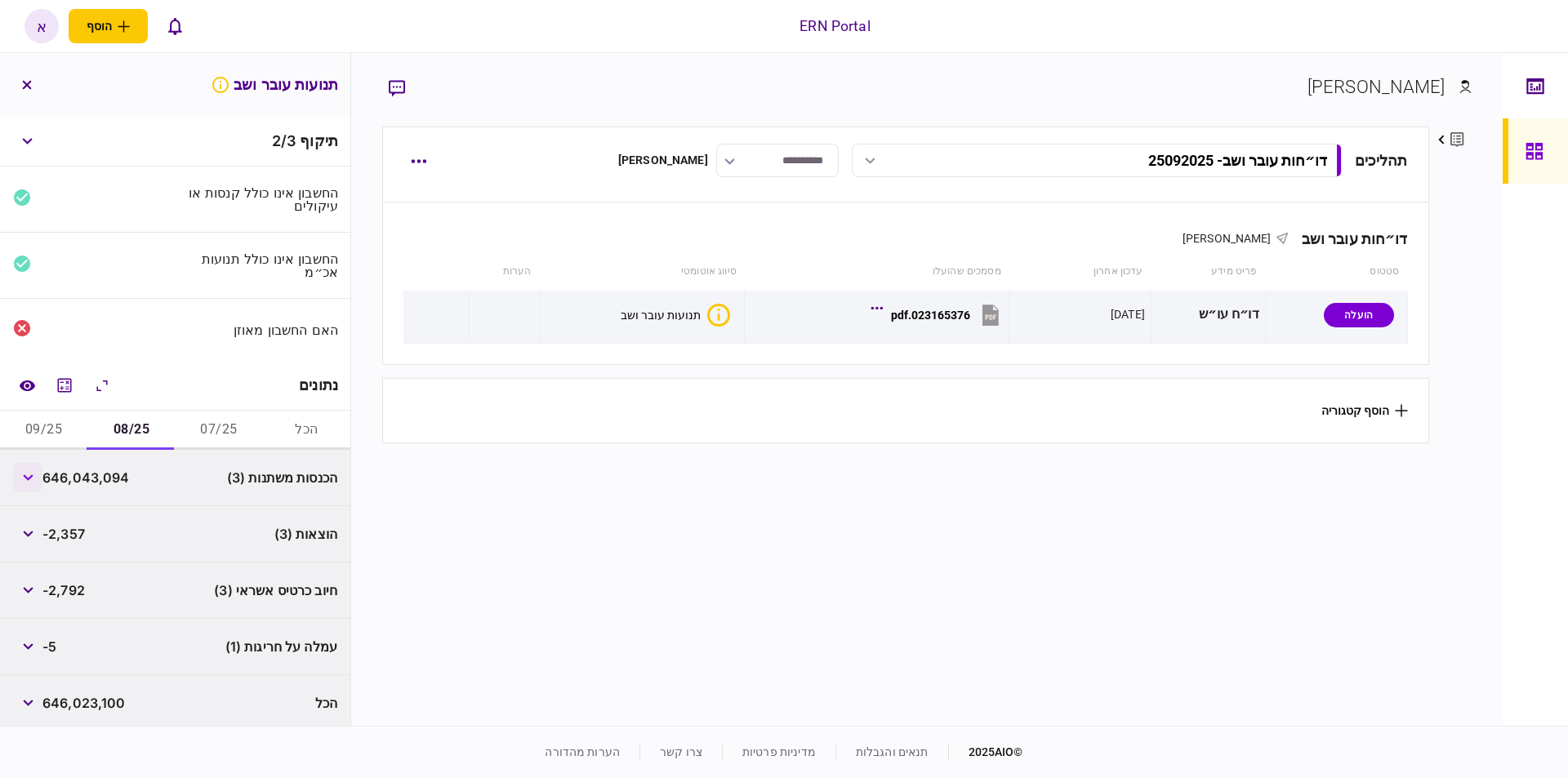
click at [26, 479] on icon "button" at bounding box center [28, 477] width 11 height 7
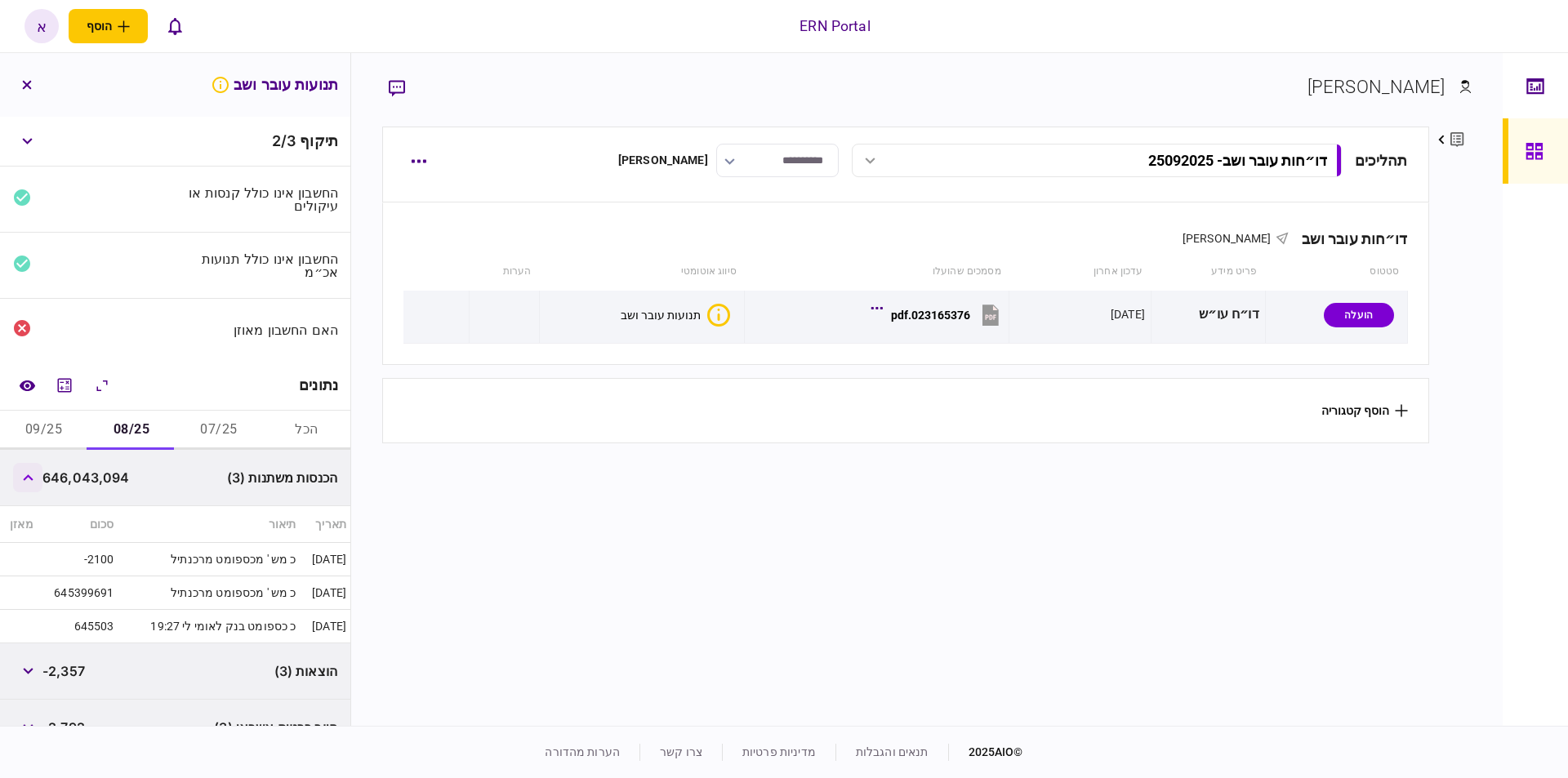
click at [28, 477] on icon "button" at bounding box center [28, 477] width 11 height 7
